Goal: Information Seeking & Learning: Learn about a topic

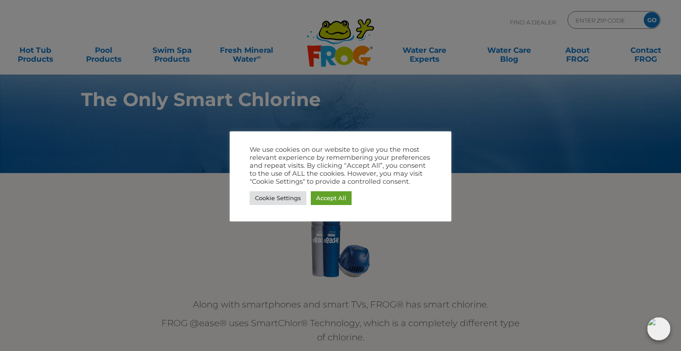
click at [188, 201] on div at bounding box center [340, 175] width 681 height 351
click at [247, 253] on div at bounding box center [340, 175] width 681 height 351
click at [247, 255] on div at bounding box center [340, 175] width 681 height 351
click at [259, 196] on link "Cookie Settings" at bounding box center [278, 198] width 57 height 14
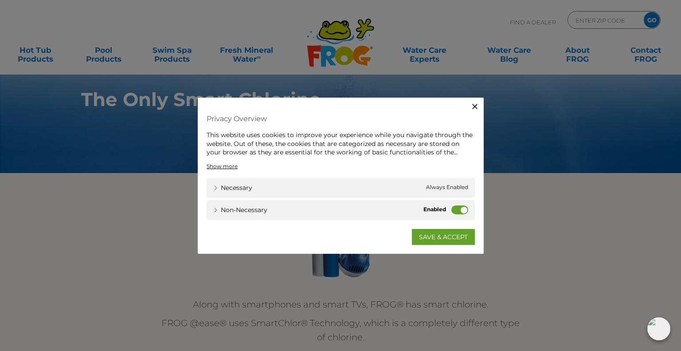
click at [461, 212] on label "Non-necessary" at bounding box center [460, 209] width 17 height 9
click at [0, 0] on input "Non-necessary" at bounding box center [0, 0] width 0 height 0
click at [421, 233] on link "SAVE & ACCEPT" at bounding box center [443, 236] width 63 height 16
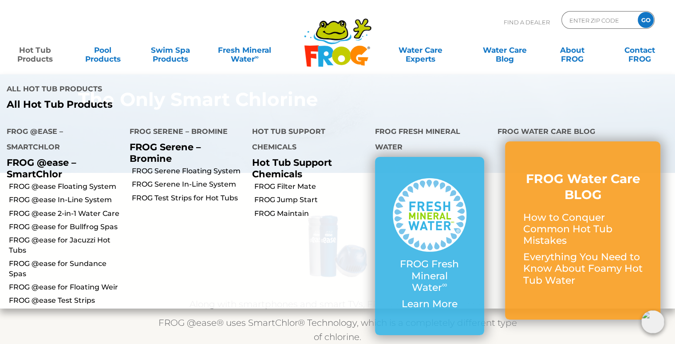
click at [38, 55] on link "Hot Tub Products" at bounding box center [35, 50] width 52 height 18
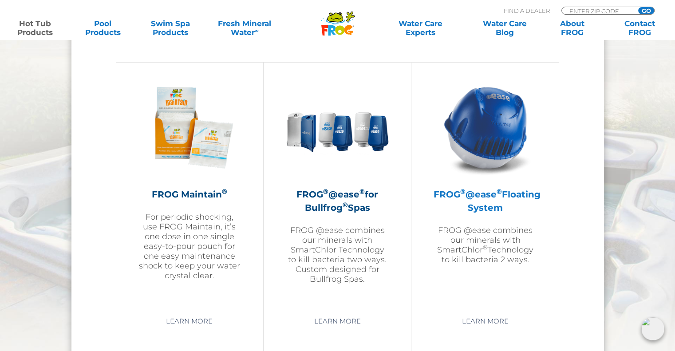
scroll to position [976, 0]
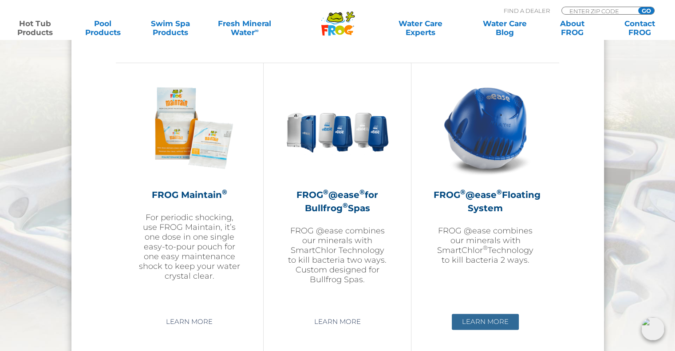
drag, startPoint x: 484, startPoint y: 321, endPoint x: 472, endPoint y: 315, distance: 13.7
click at [484, 321] on link "Learn More" at bounding box center [485, 322] width 67 height 16
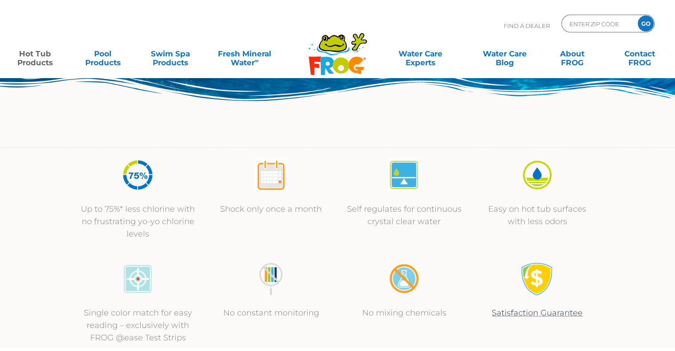
scroll to position [222, 0]
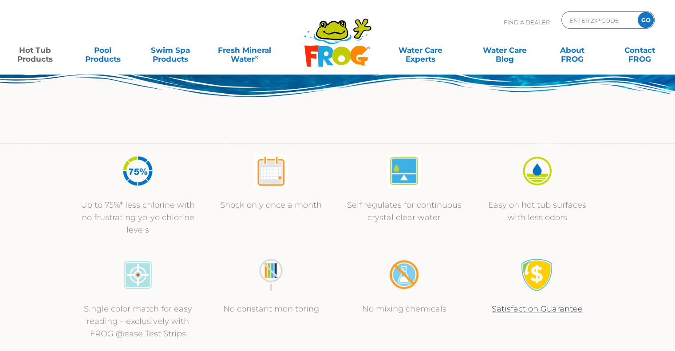
click at [273, 175] on img at bounding box center [270, 170] width 33 height 33
click at [272, 177] on img at bounding box center [270, 170] width 33 height 33
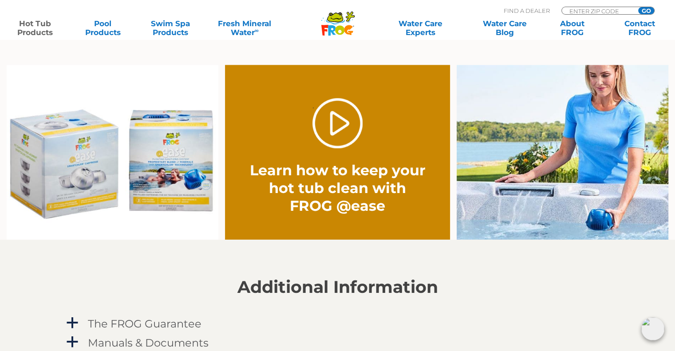
scroll to position [665, 0]
click at [339, 127] on link "." at bounding box center [337, 123] width 50 height 50
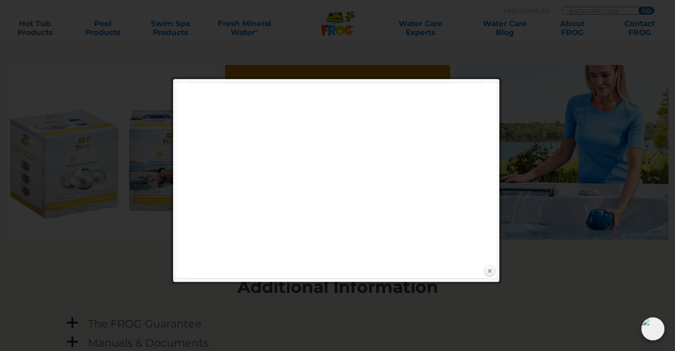
click at [490, 271] on link "Close" at bounding box center [489, 270] width 13 height 13
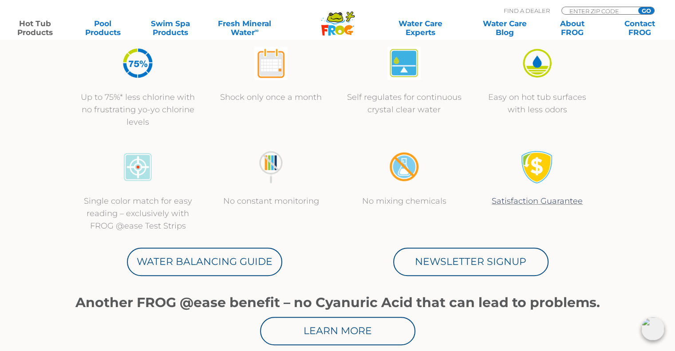
scroll to position [310, 0]
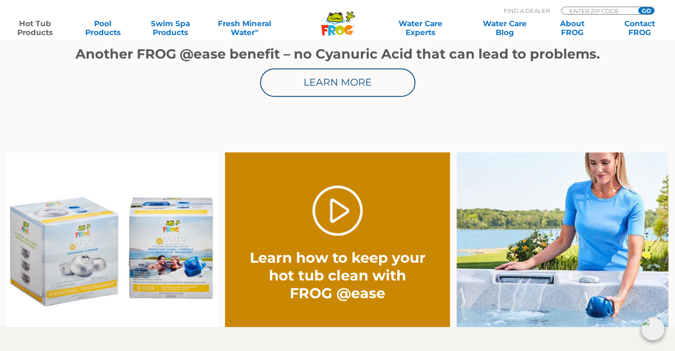
scroll to position [577, 0]
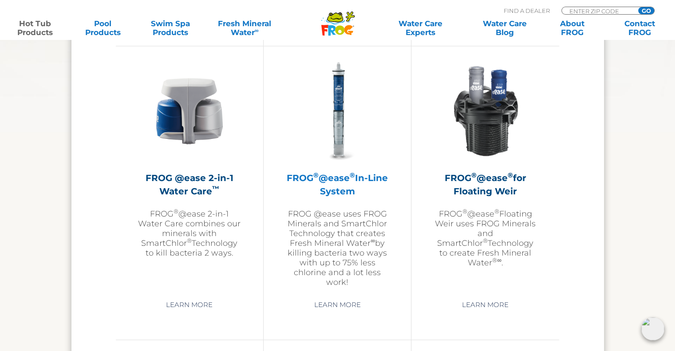
scroll to position [1331, 0]
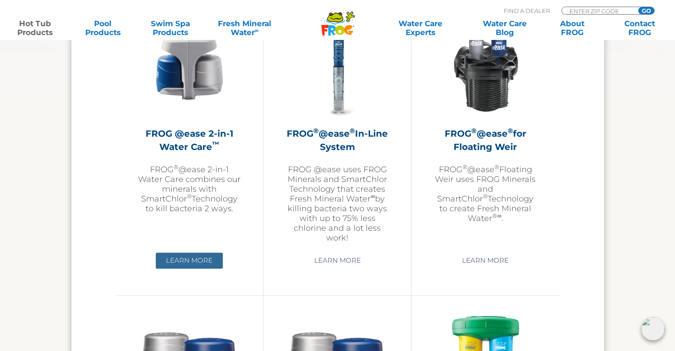
click at [192, 257] on link "Learn More" at bounding box center [189, 260] width 67 height 16
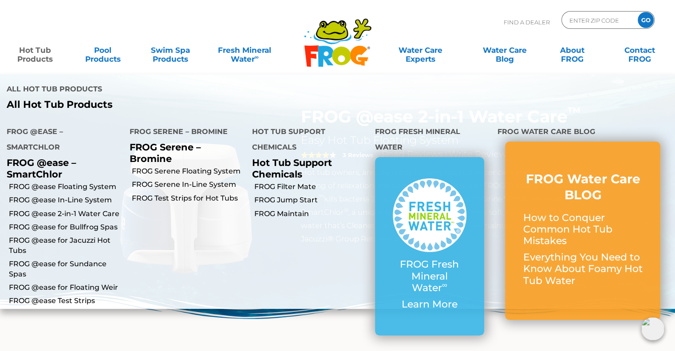
click at [39, 56] on link "Hot Tub Products" at bounding box center [35, 50] width 52 height 18
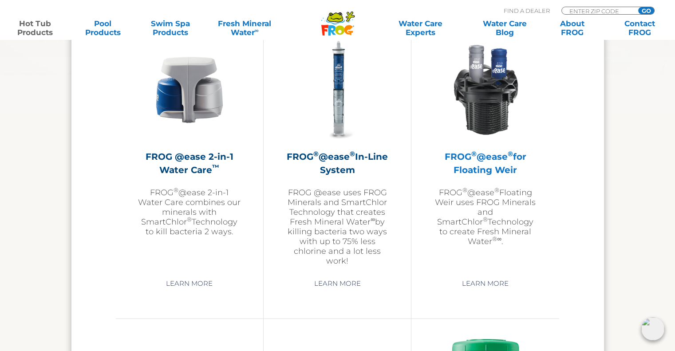
scroll to position [1331, 0]
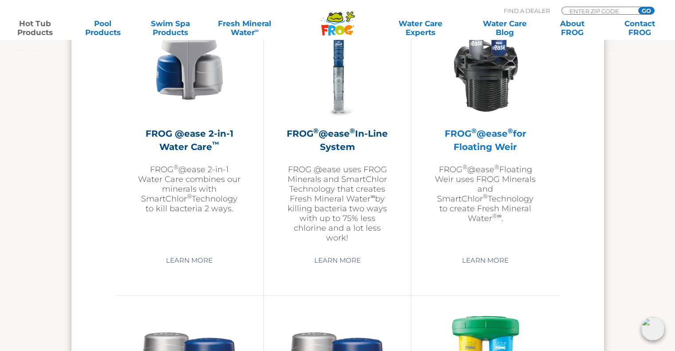
click at [488, 145] on h2 "FROG ® @ease ® for Floating Weir" at bounding box center [484, 140] width 103 height 27
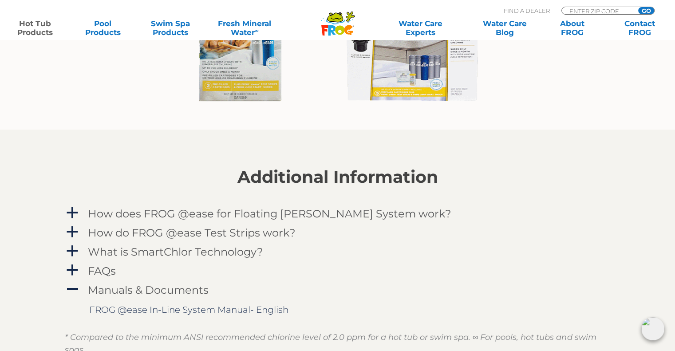
scroll to position [887, 0]
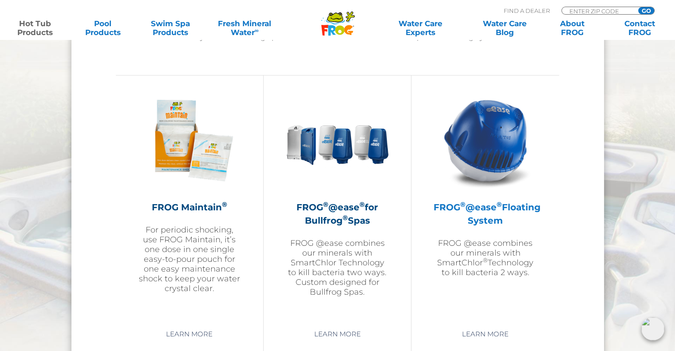
scroll to position [1034, 0]
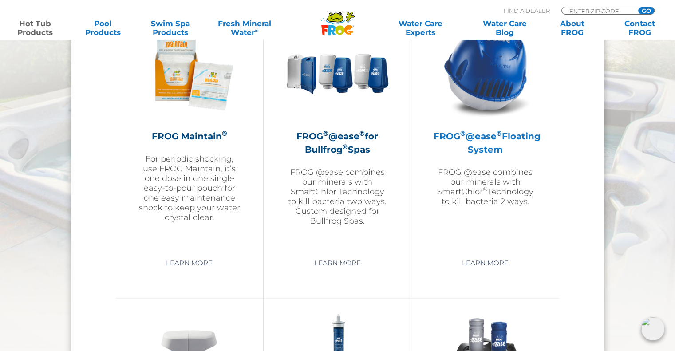
click at [479, 198] on p "FROG @ease combines our minerals with SmartChlor ® Technology to kill bacteria …" at bounding box center [484, 186] width 103 height 39
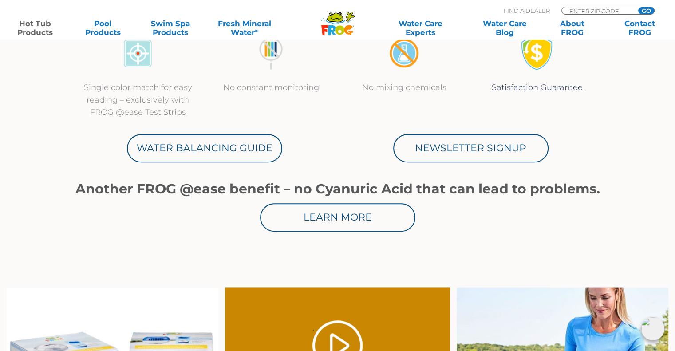
scroll to position [444, 0]
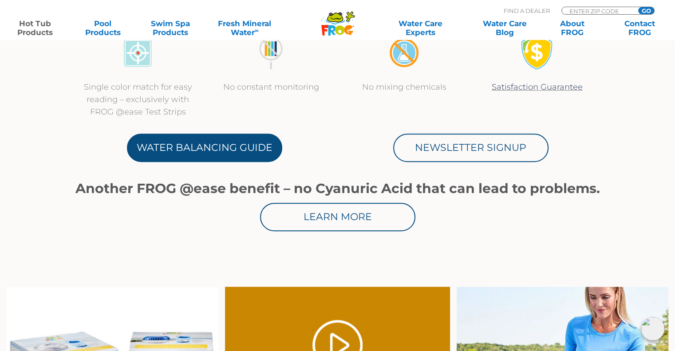
click at [193, 148] on link "Water Balancing Guide" at bounding box center [204, 148] width 155 height 28
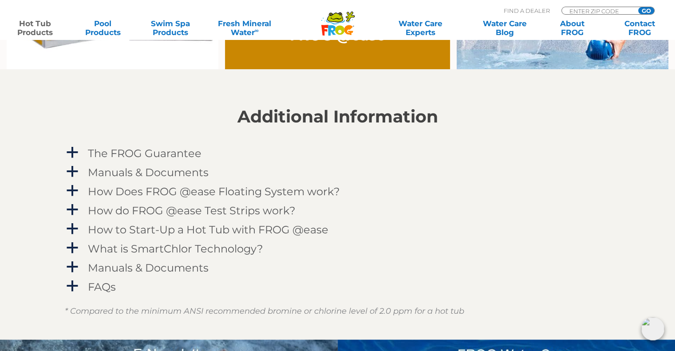
scroll to position [843, 0]
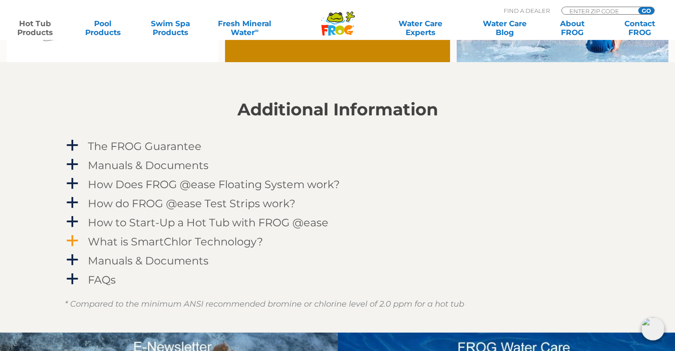
click at [116, 240] on h4 "What is SmartChlor Technology?" at bounding box center [175, 242] width 175 height 12
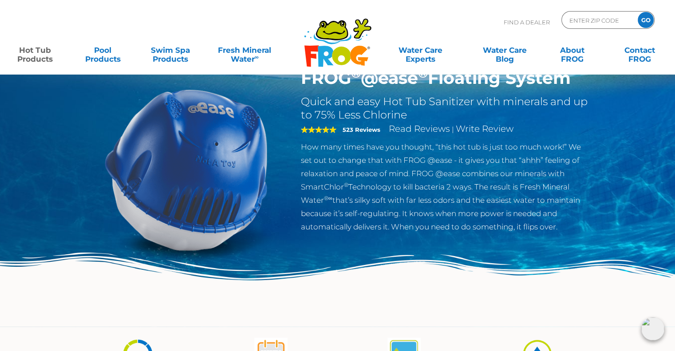
scroll to position [0, 0]
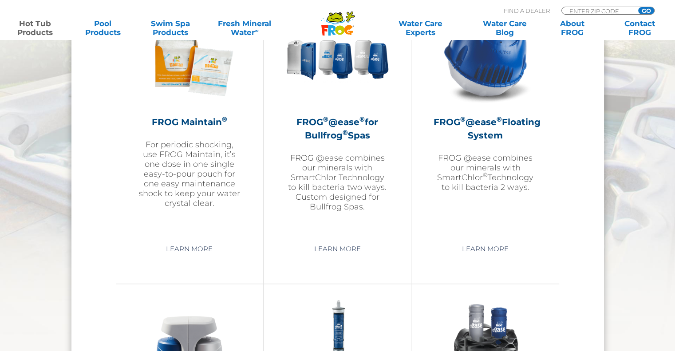
scroll to position [1034, 0]
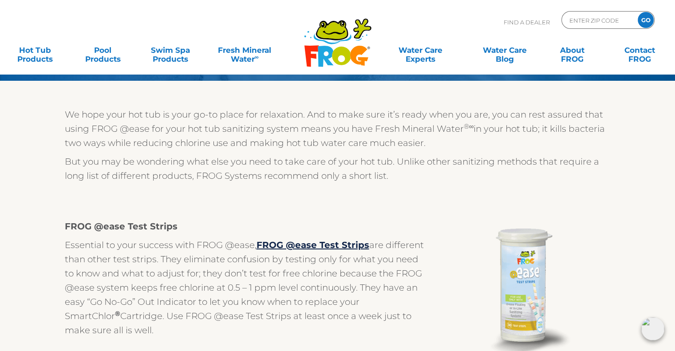
scroll to position [44, 0]
